Goal: Check status

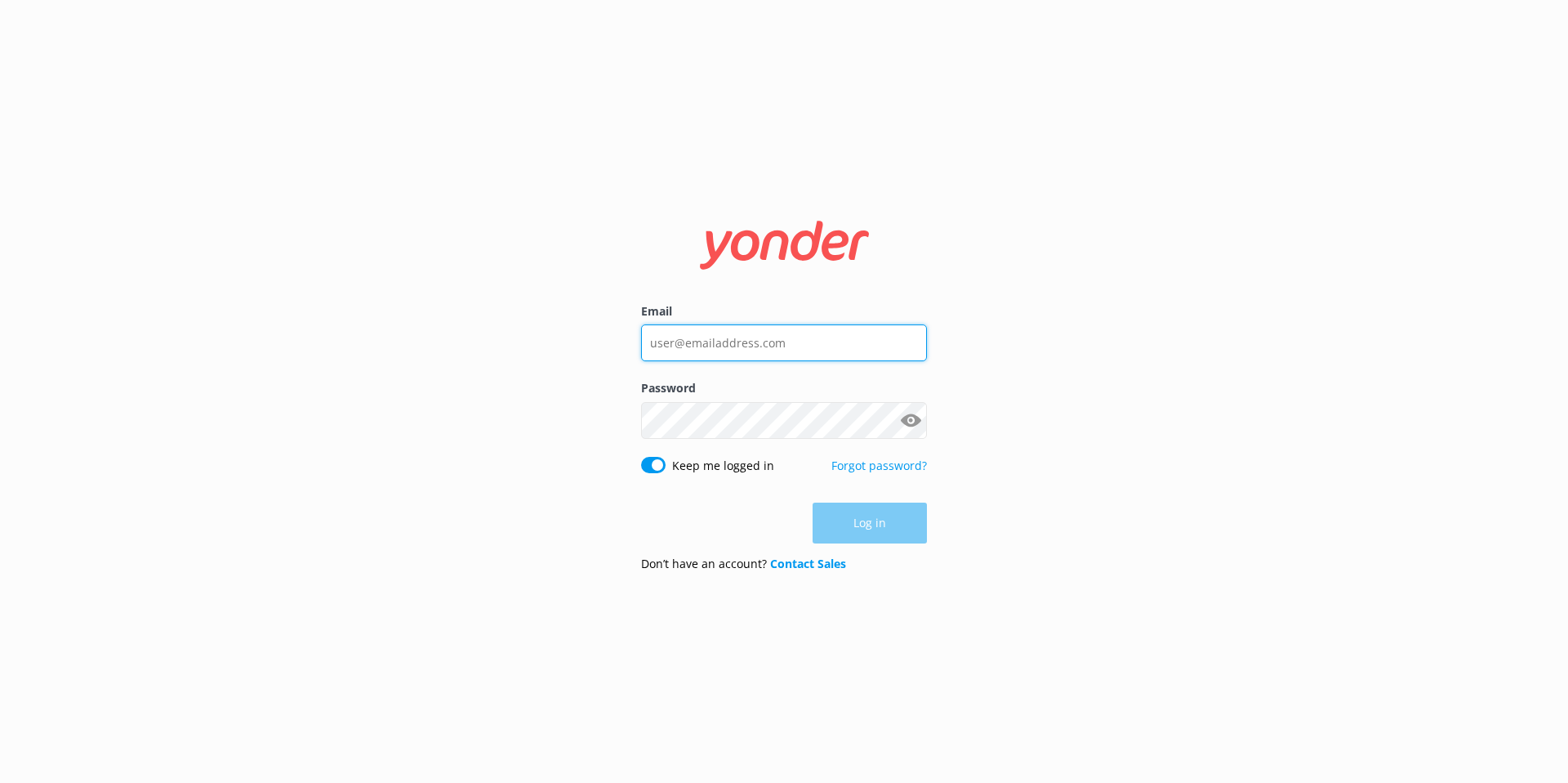
type input "[EMAIL_ADDRESS][DOMAIN_NAME]"
click at [852, 534] on div "Log in" at bounding box center [784, 523] width 286 height 41
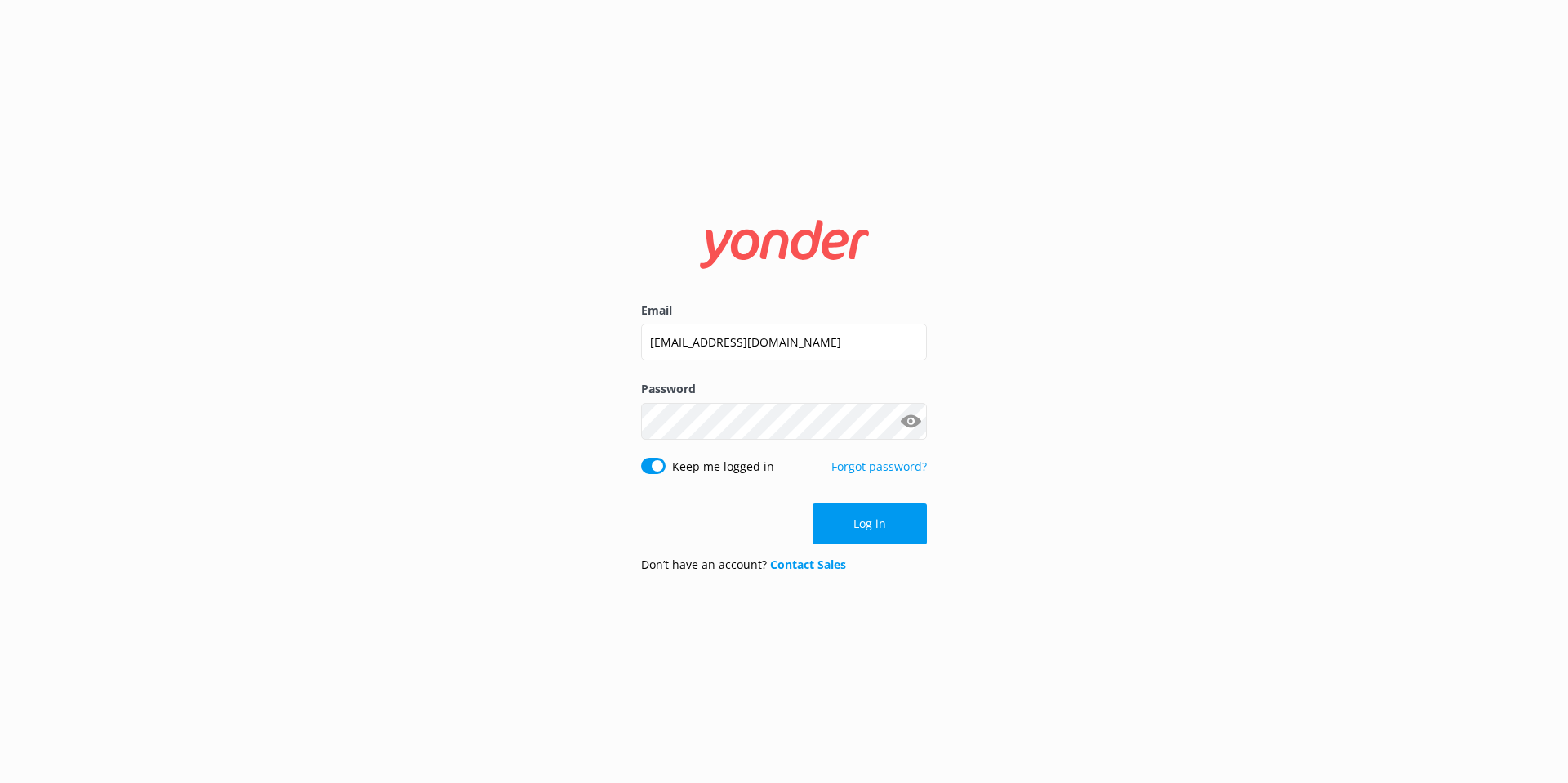
click at [851, 521] on button "Log in" at bounding box center [870, 524] width 114 height 41
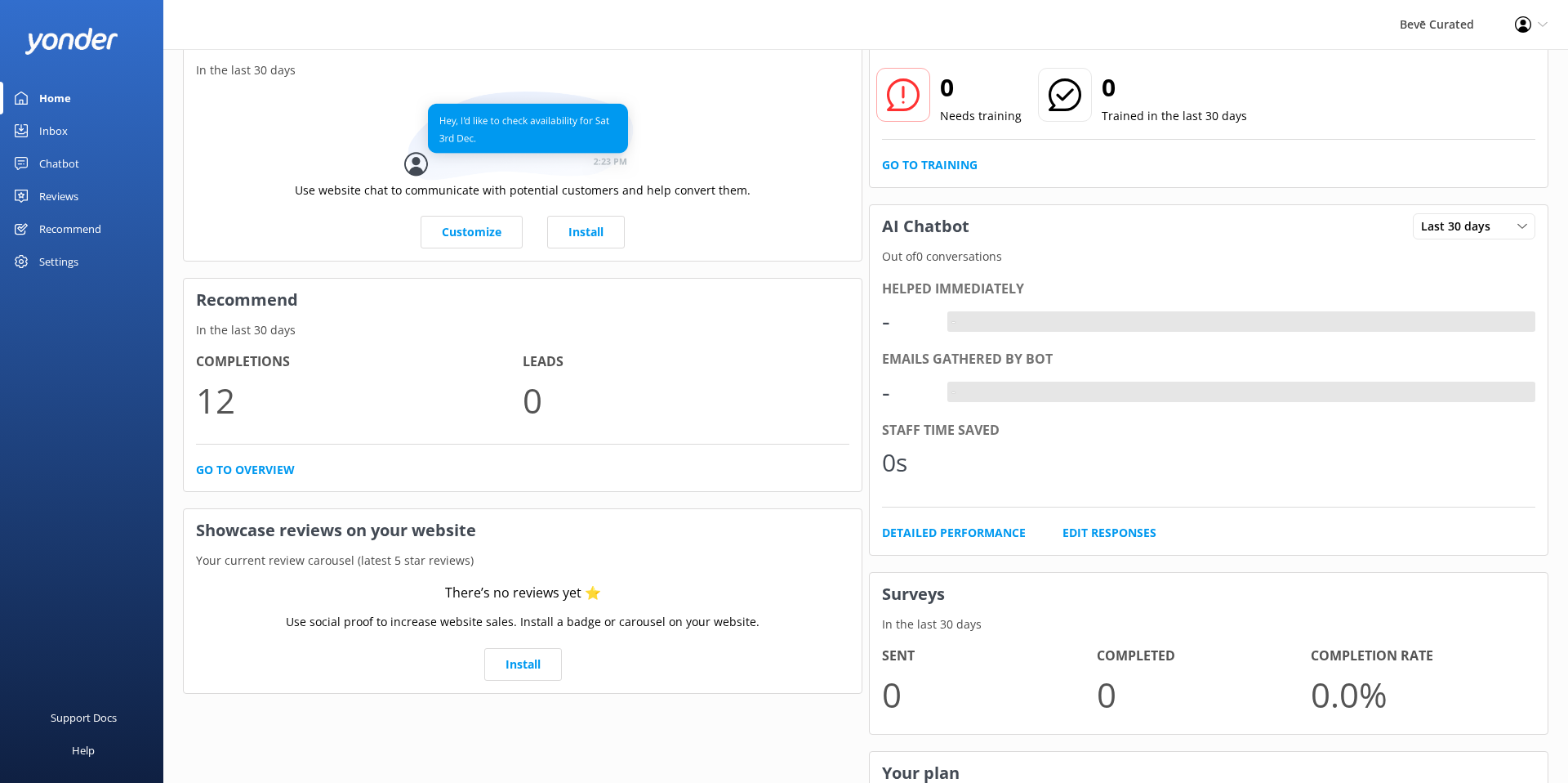
scroll to position [125, 0]
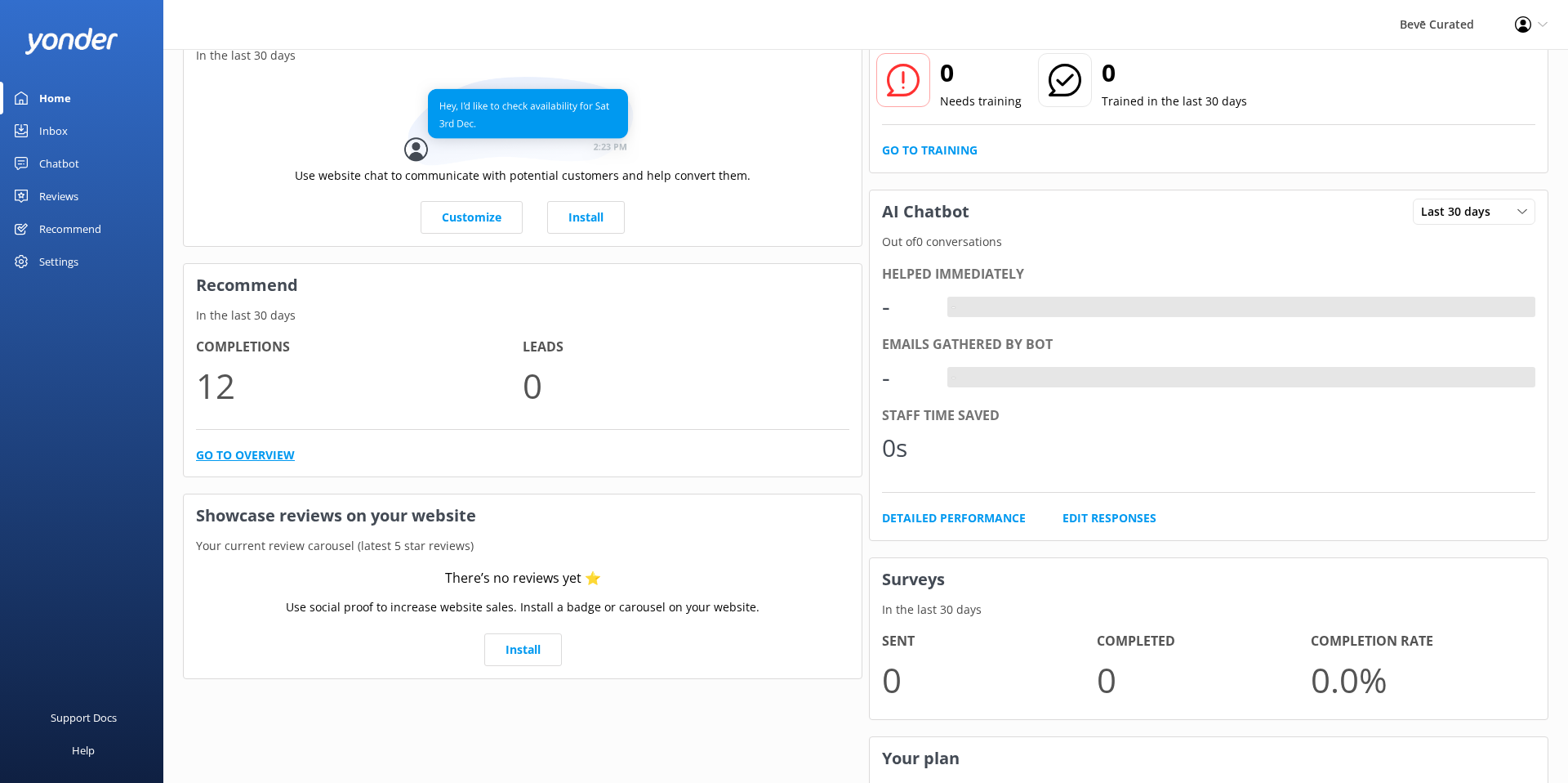
click at [260, 461] on link "Go to overview" at bounding box center [245, 455] width 99 height 18
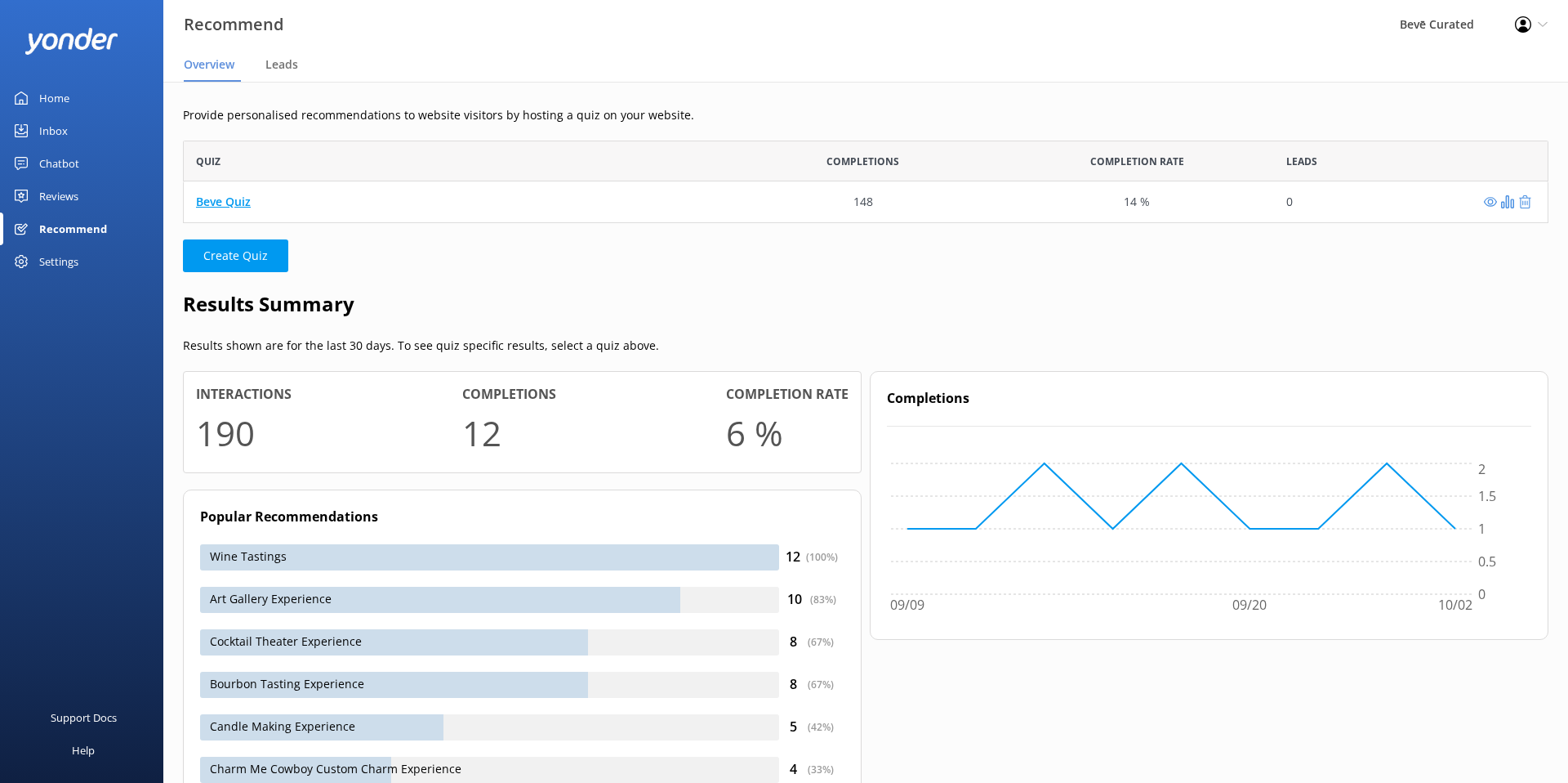
click at [225, 196] on link "Beve Quiz" at bounding box center [223, 201] width 55 height 15
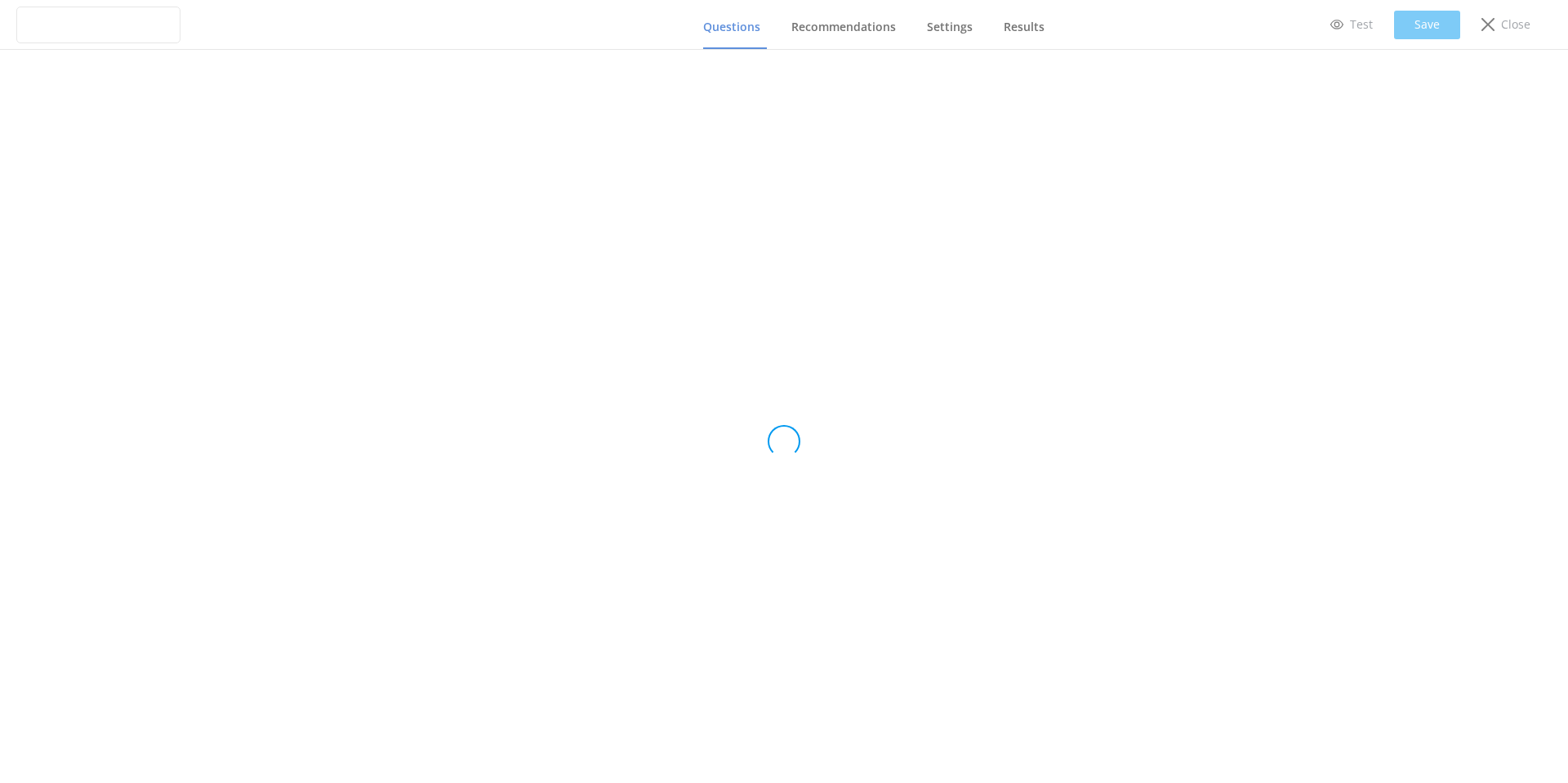
type input "Beve Quiz"
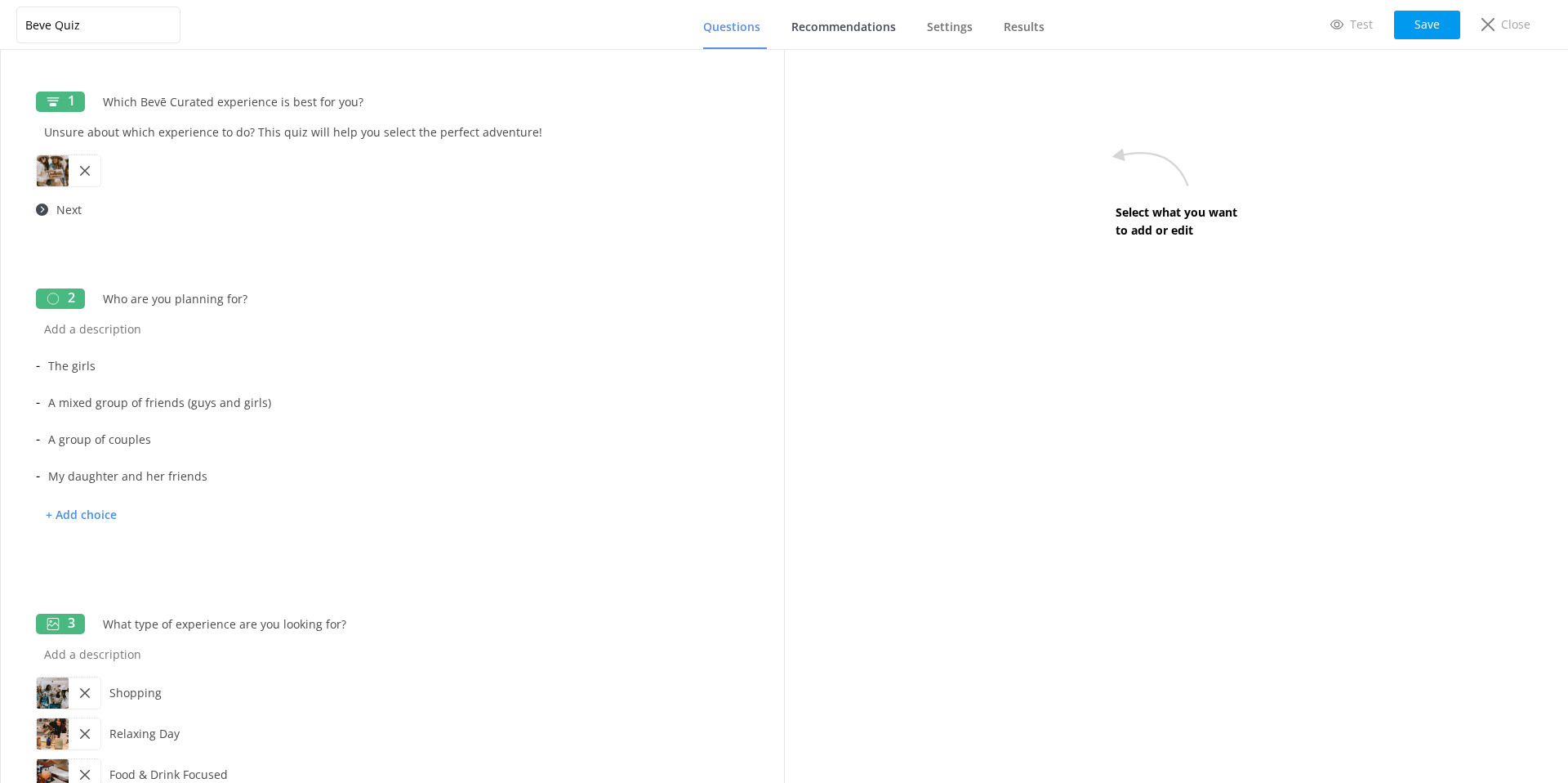
click at [843, 26] on span "Recommendations" at bounding box center [843, 27] width 104 height 16
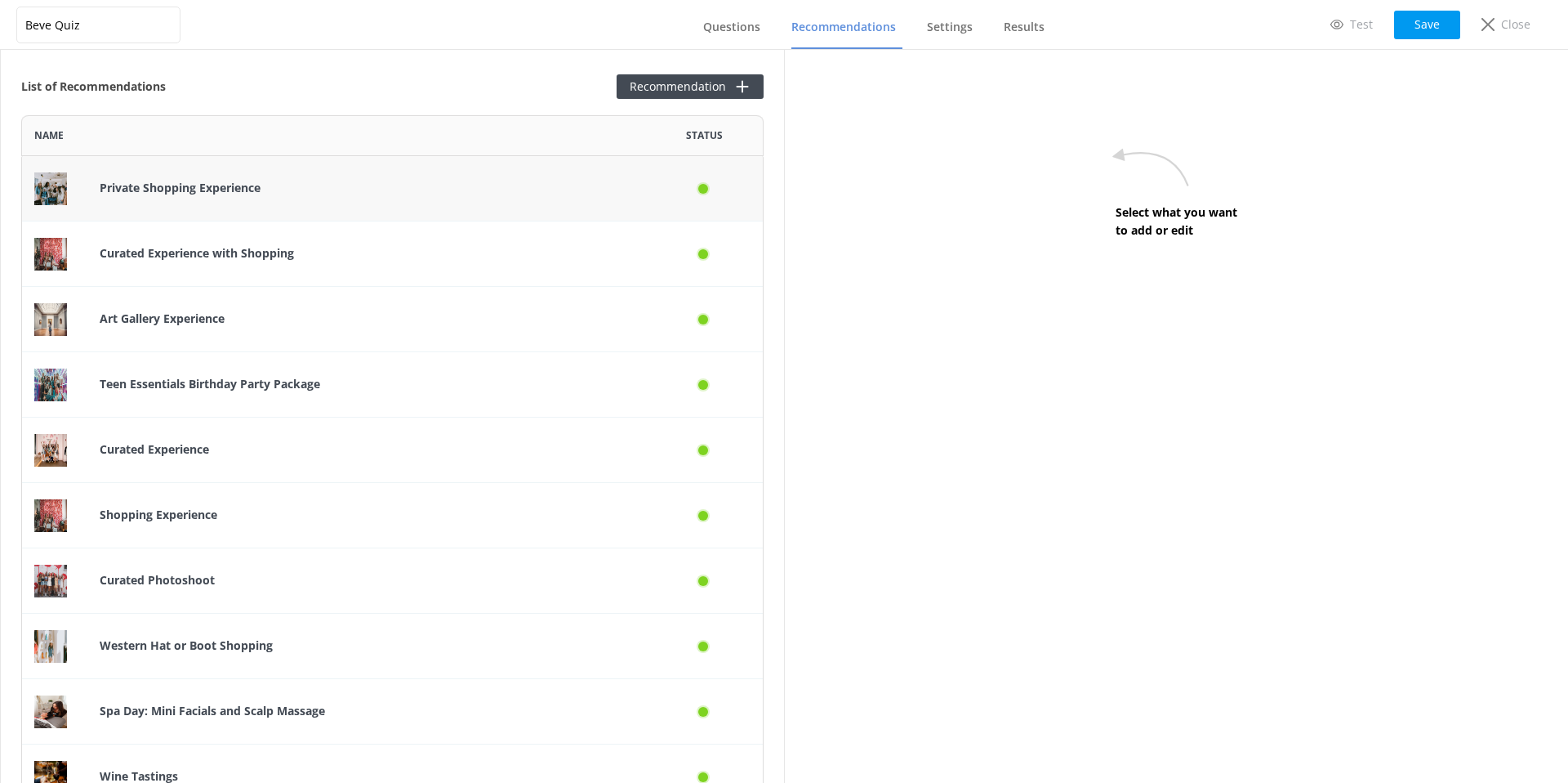
click at [704, 187] on div "row" at bounding box center [703, 188] width 16 height 16
click at [1011, 35] on link "Results" at bounding box center [1028, 28] width 47 height 43
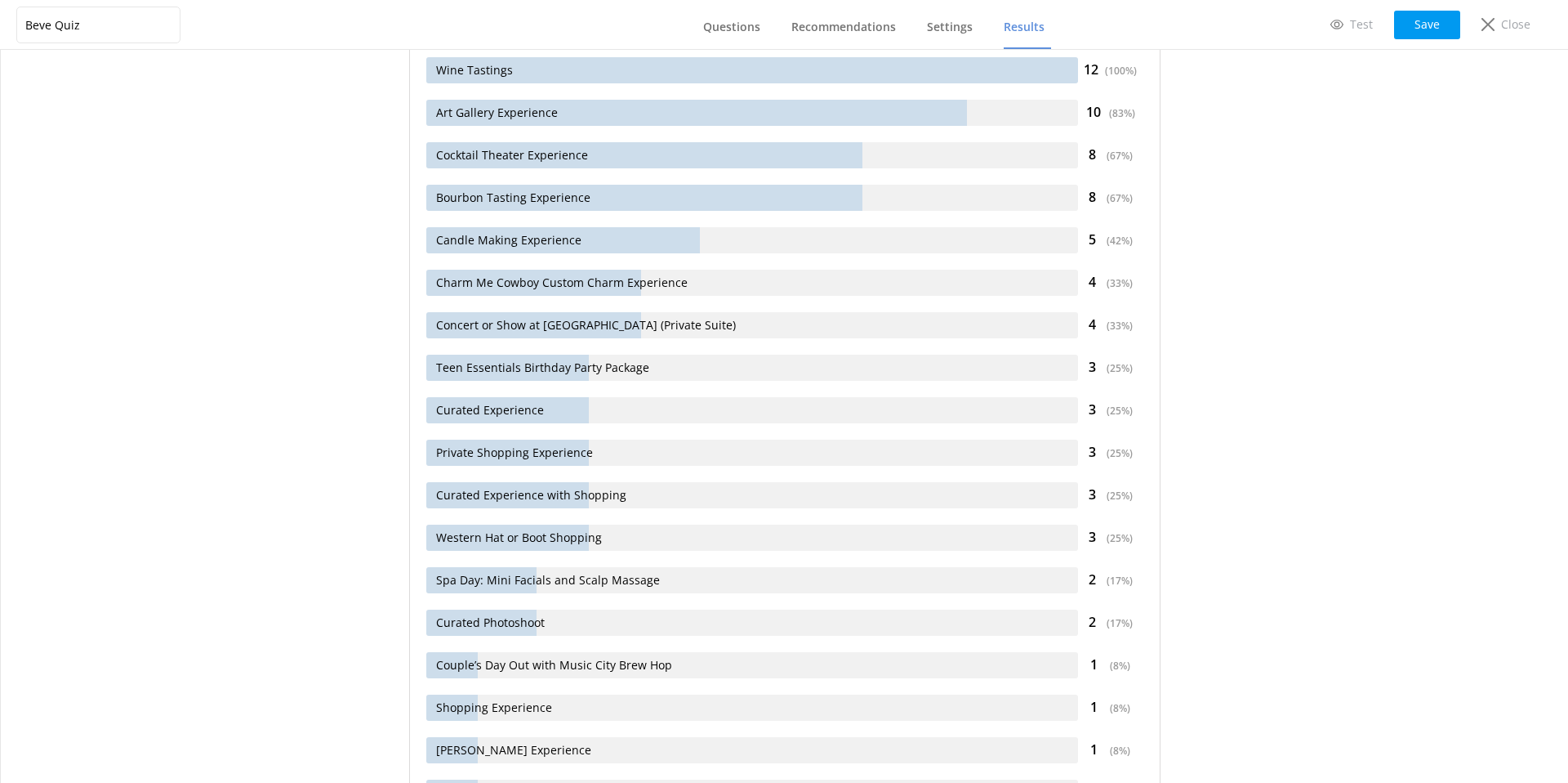
scroll to position [477, 0]
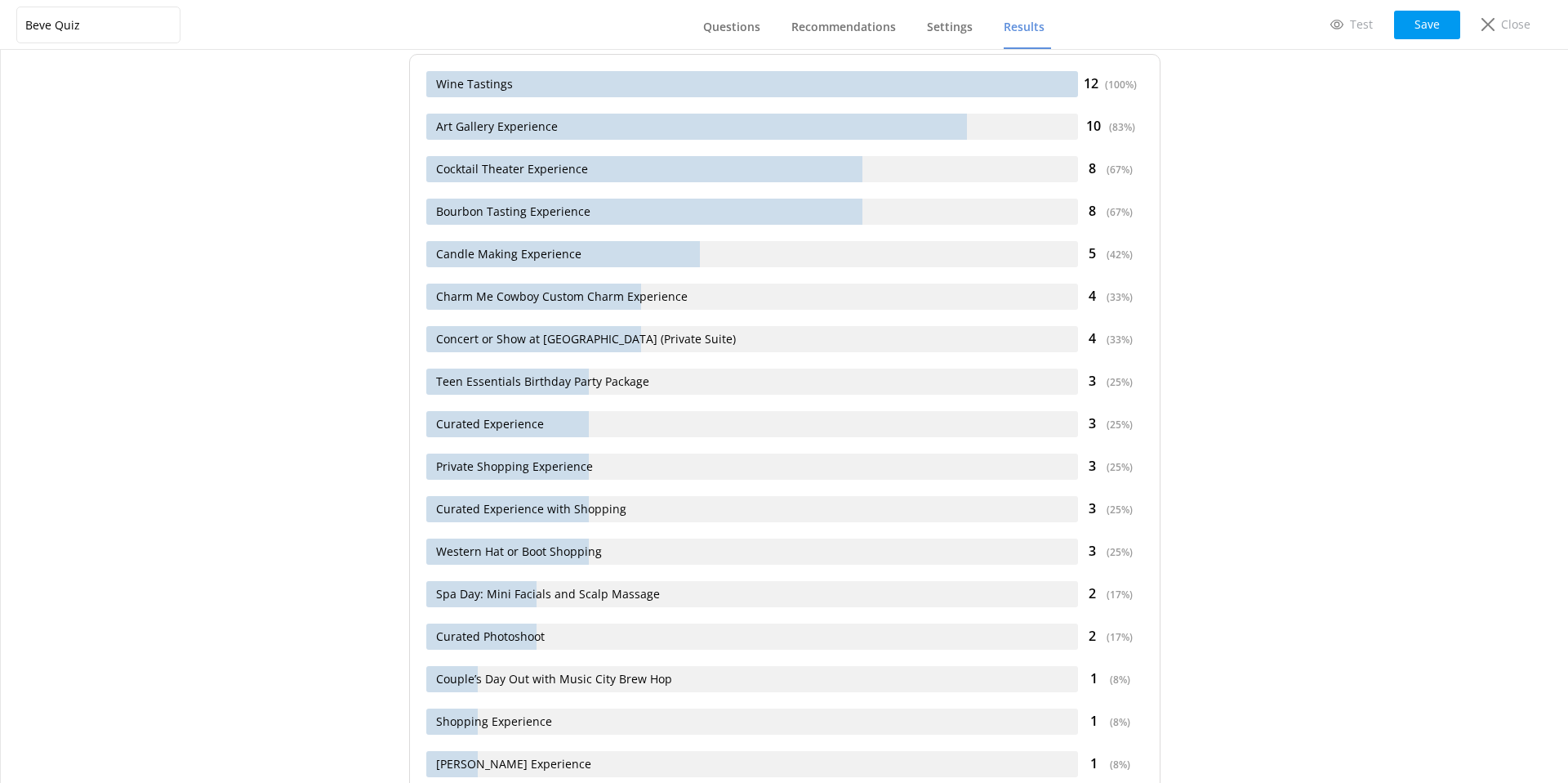
click at [398, 321] on div "Results Overview [DATE] - [DATE] 30 days Last 7 days Last 30 days Last 90 days …" at bounding box center [785, 747] width 784 height 2300
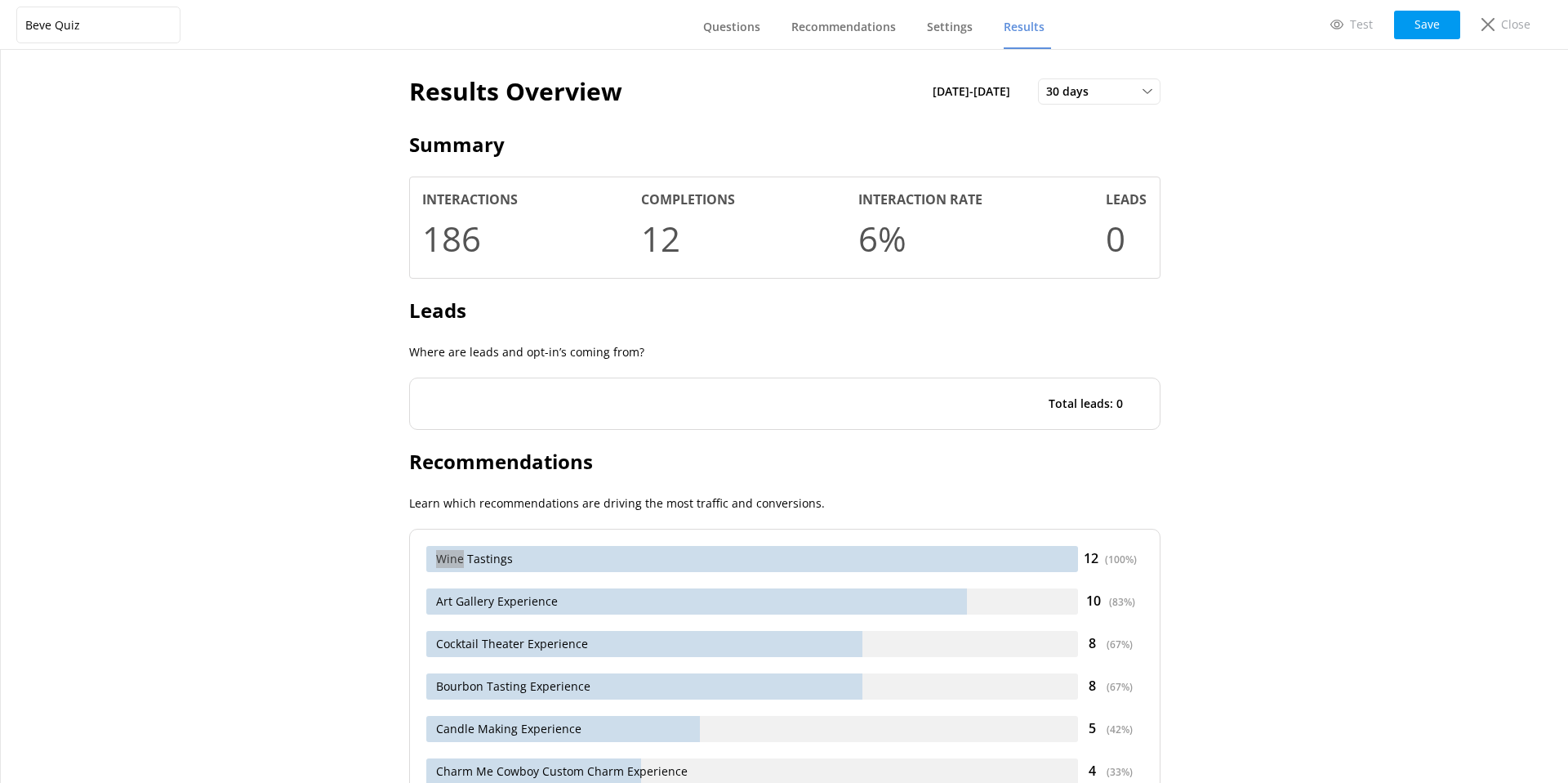
scroll to position [0, 0]
click at [1106, 95] on div "30 days" at bounding box center [1099, 93] width 114 height 18
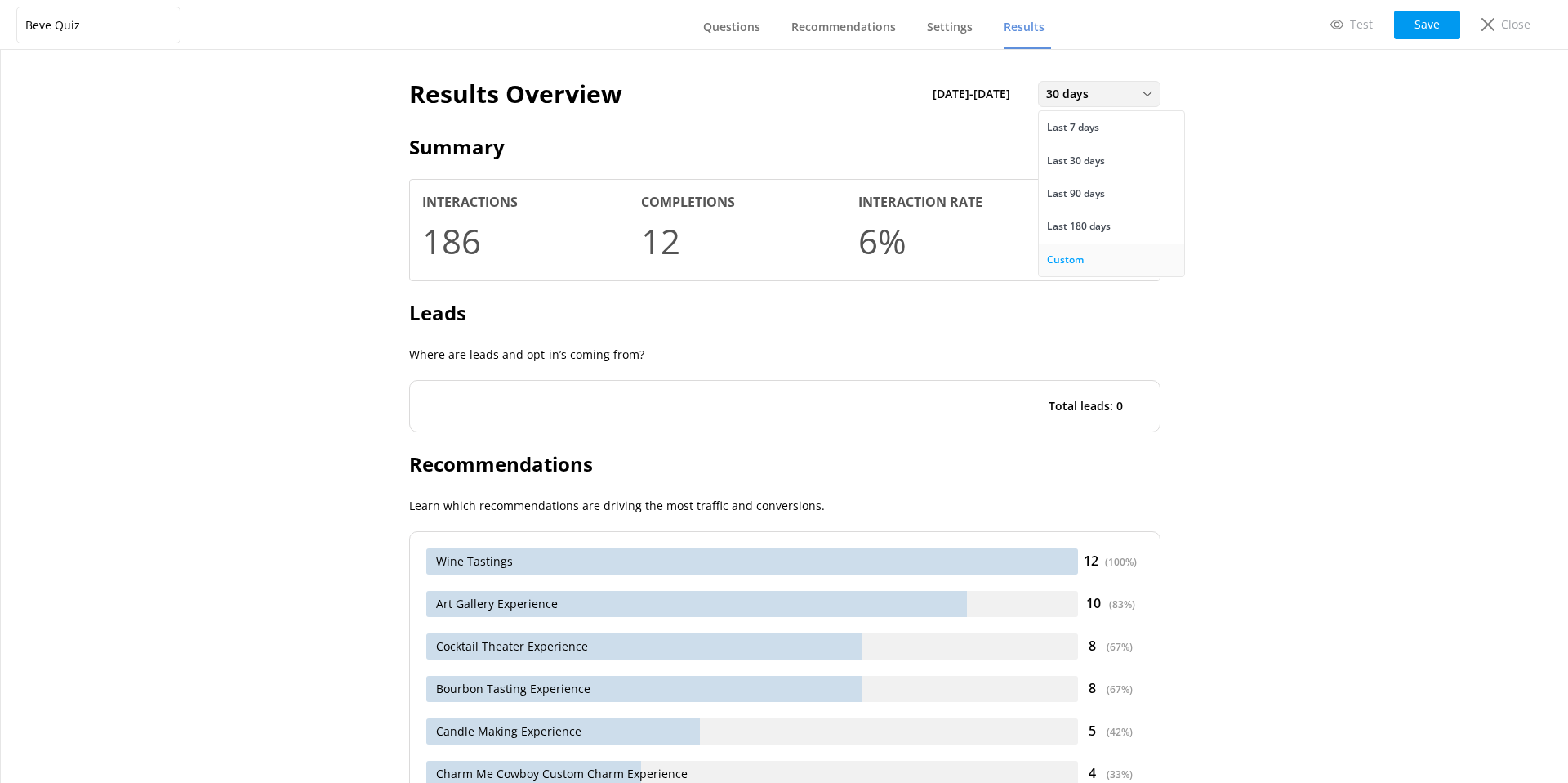
click at [1078, 266] on div "Custom" at bounding box center [1066, 259] width 37 height 16
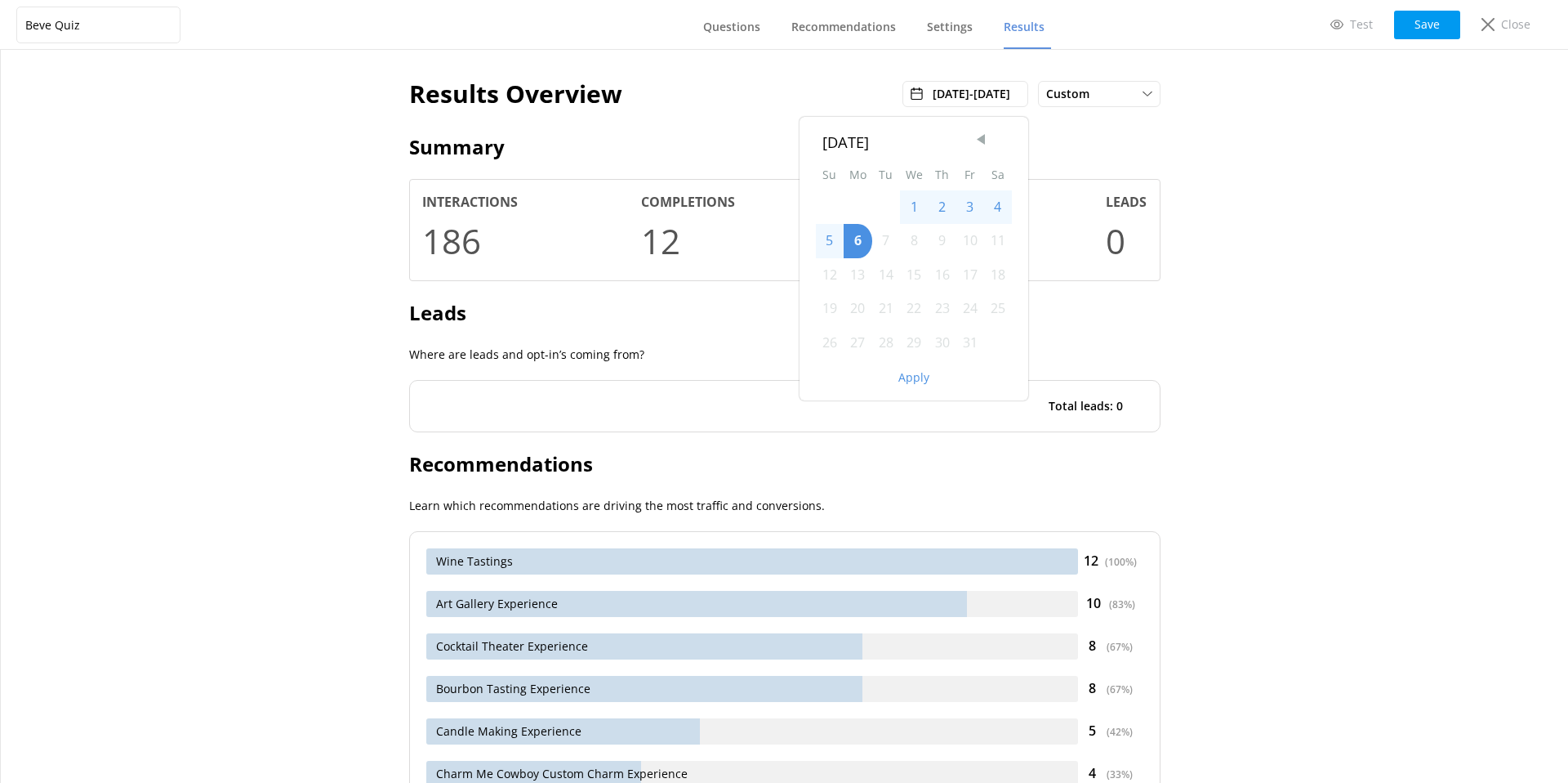
click at [985, 137] on span "Previous Month" at bounding box center [980, 139] width 16 height 16
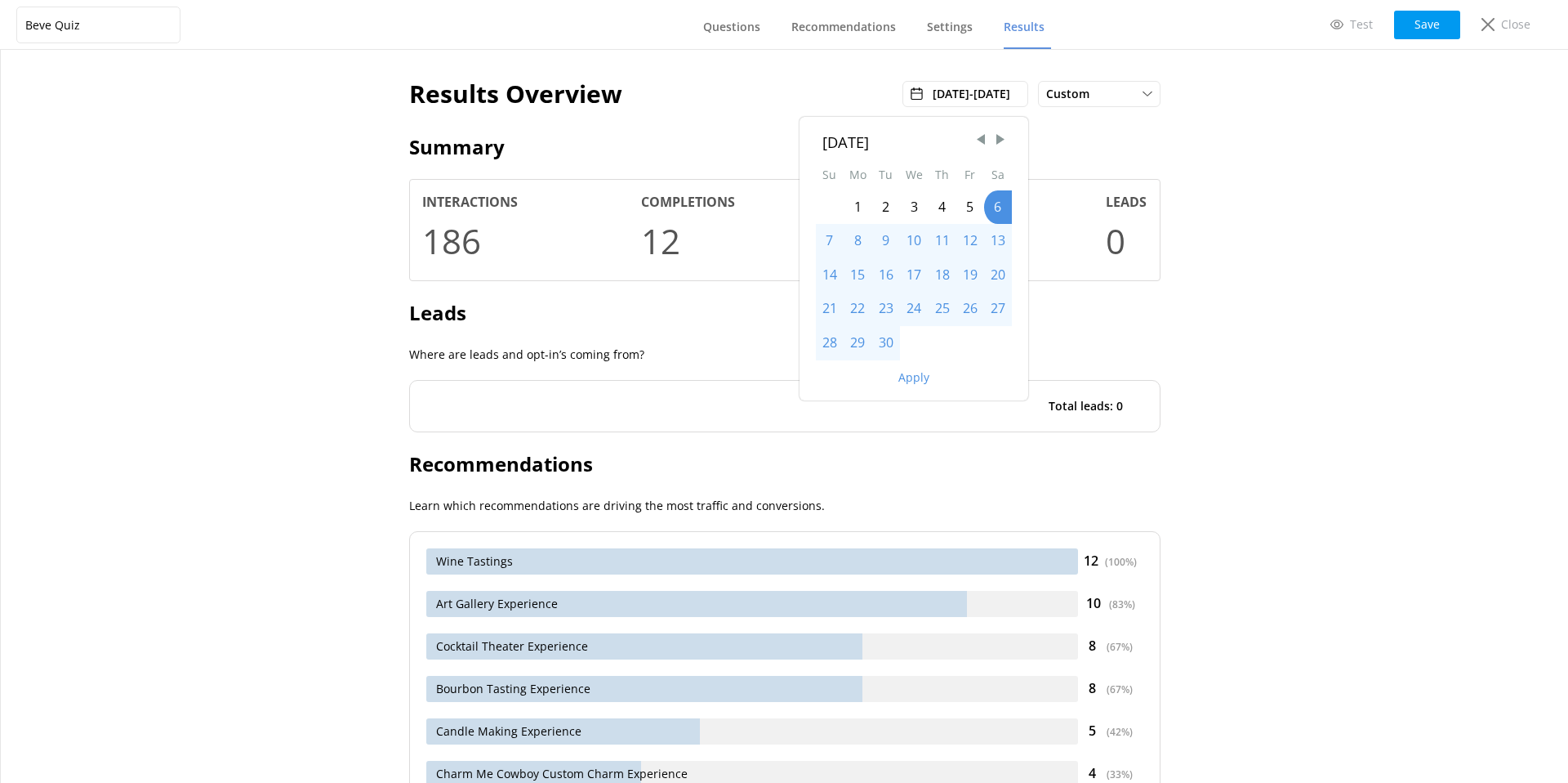
click at [856, 207] on div "1" at bounding box center [858, 207] width 28 height 34
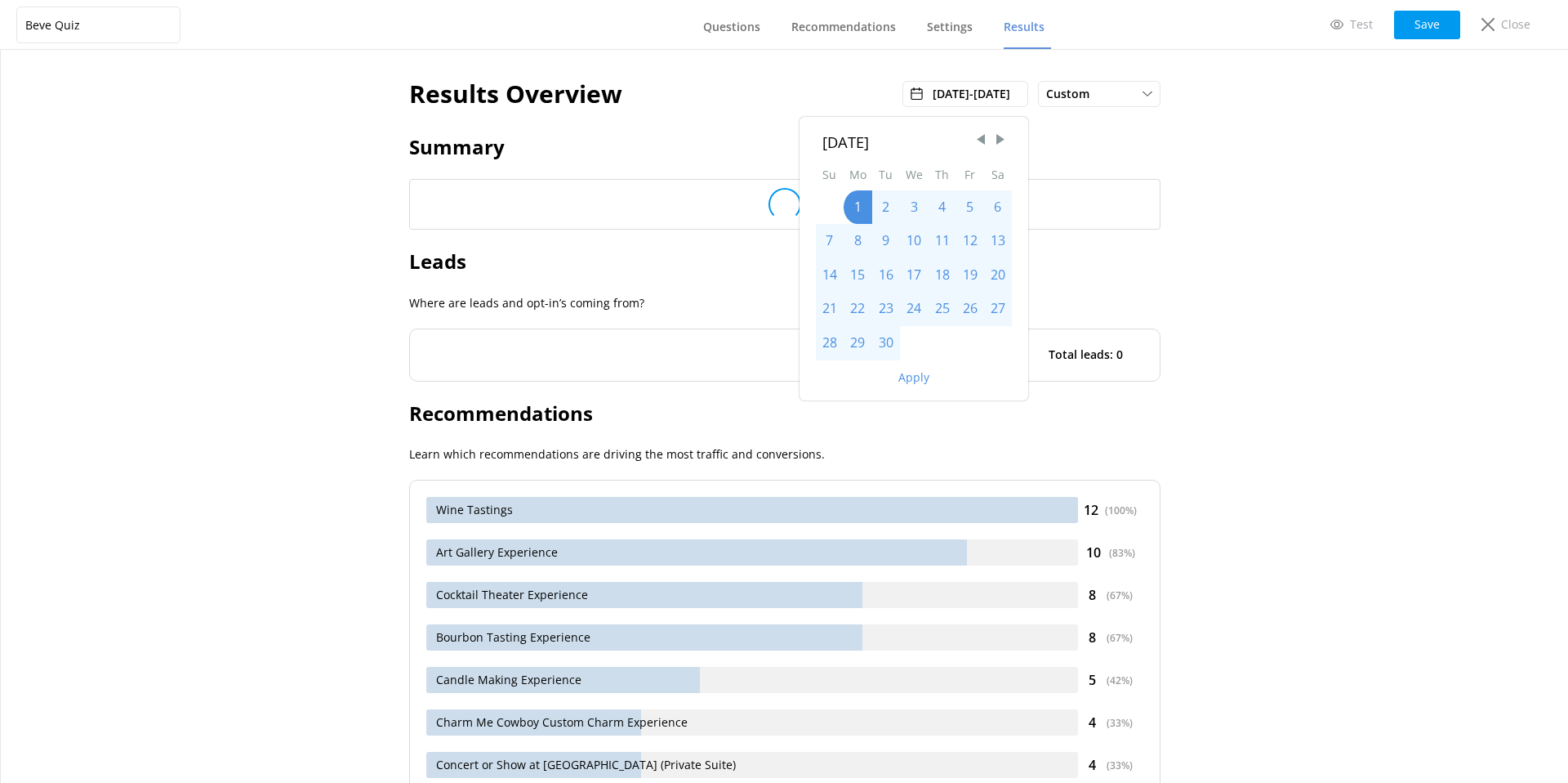
click at [889, 341] on div "30" at bounding box center [886, 343] width 28 height 34
click at [917, 376] on button "Apply" at bounding box center [914, 377] width 31 height 11
